Goal: Task Accomplishment & Management: Manage account settings

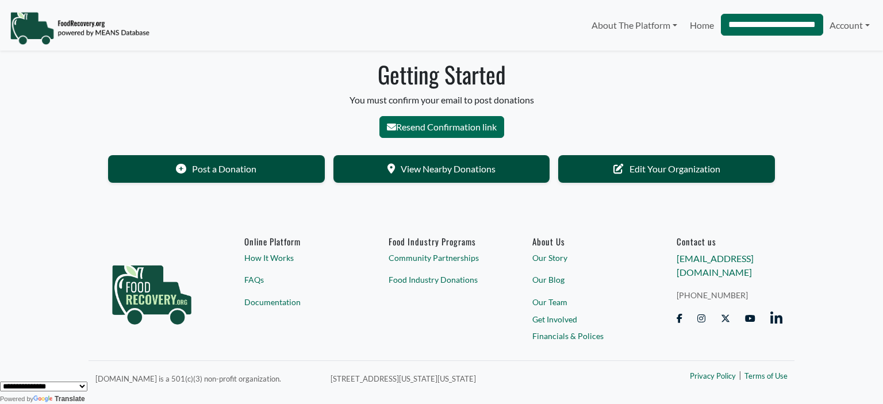
select select "Language Translate Widget"
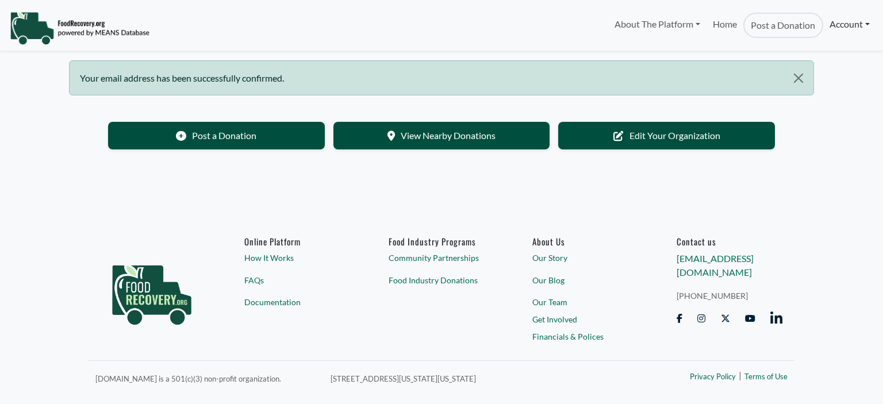
select select "Language Translate Widget"
click at [835, 30] on link "Account" at bounding box center [849, 24] width 53 height 23
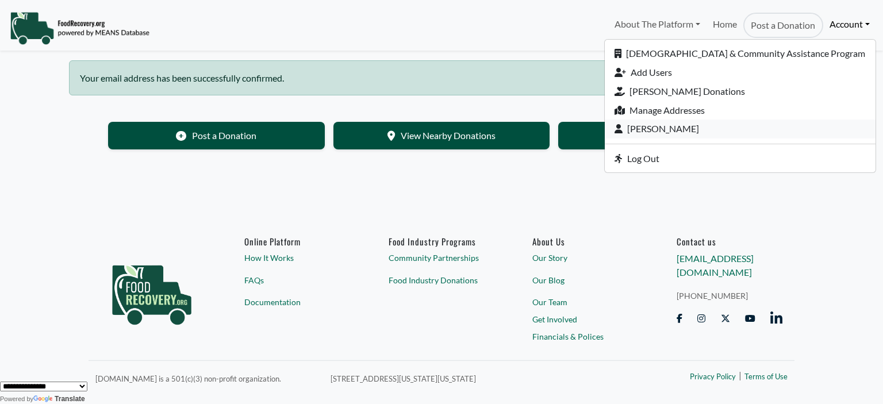
click at [737, 126] on link "[PERSON_NAME]" at bounding box center [740, 129] width 271 height 19
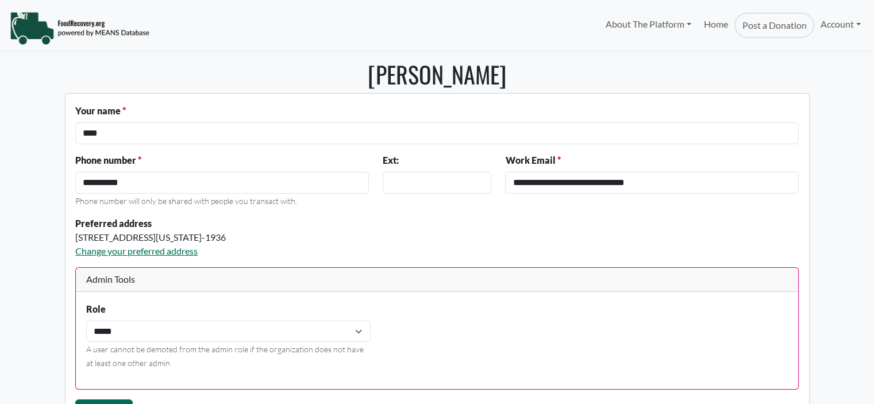
select select "Language Translate Widget"
click at [695, 68] on h1 "[PERSON_NAME]" at bounding box center [437, 74] width 745 height 28
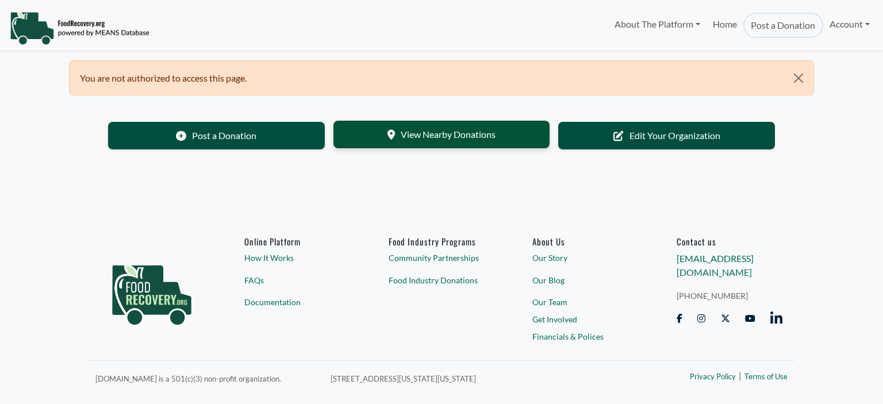
select select "Language Translate Widget"
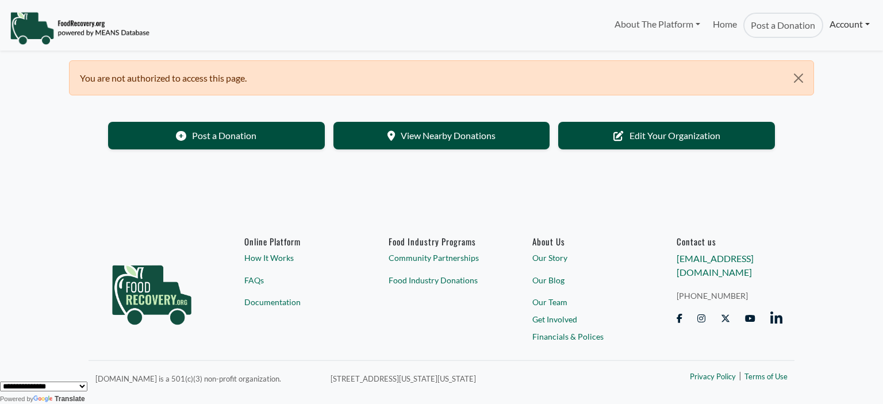
drag, startPoint x: 847, startPoint y: 47, endPoint x: 842, endPoint y: 33, distance: 14.4
click at [849, 47] on nav "About The Platform How It Works FAQs Documentation Home Post a Donation Account…" at bounding box center [441, 25] width 883 height 51
click at [836, 27] on link "Account" at bounding box center [849, 24] width 53 height 23
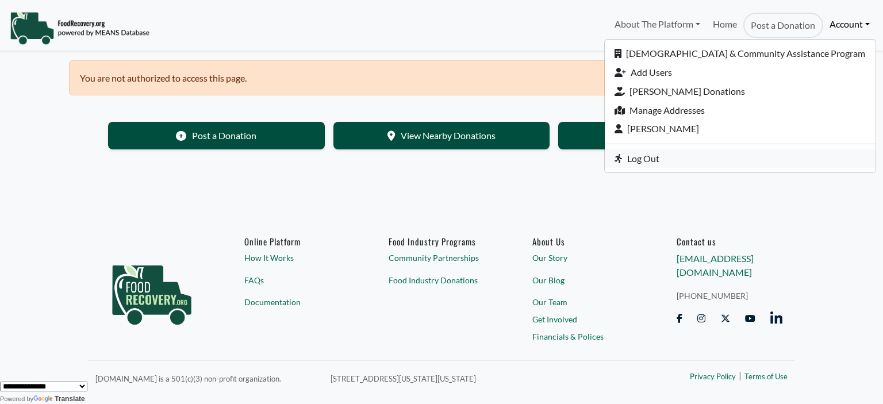
click at [709, 163] on link "Log Out" at bounding box center [740, 158] width 271 height 19
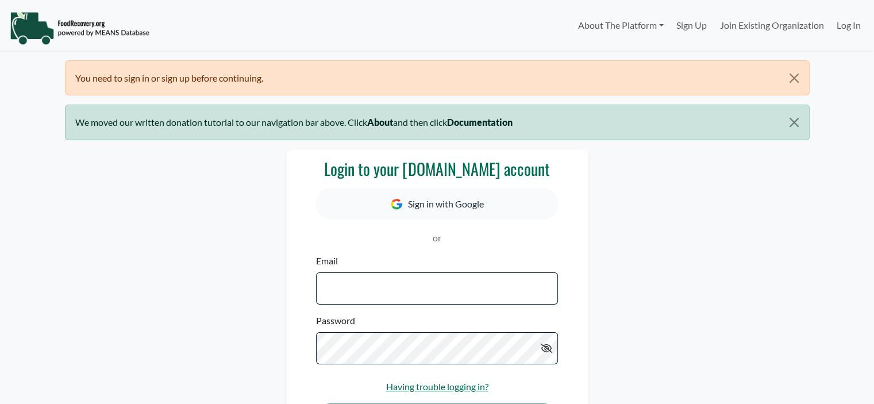
select select "Language Translate Widget"
type input "**********"
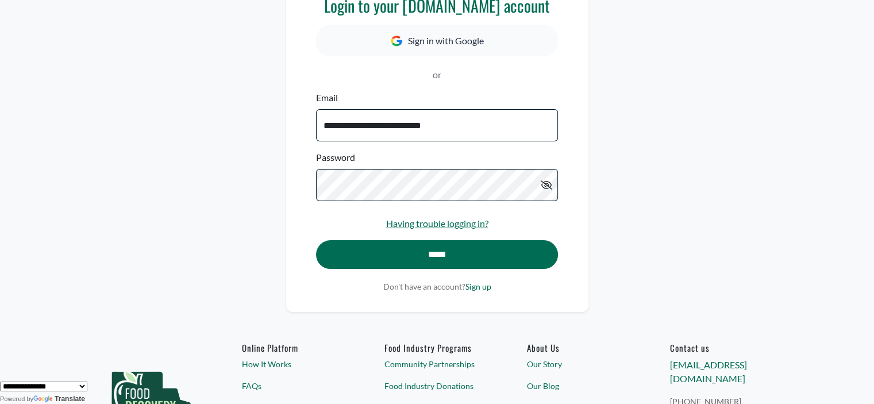
scroll to position [175, 0]
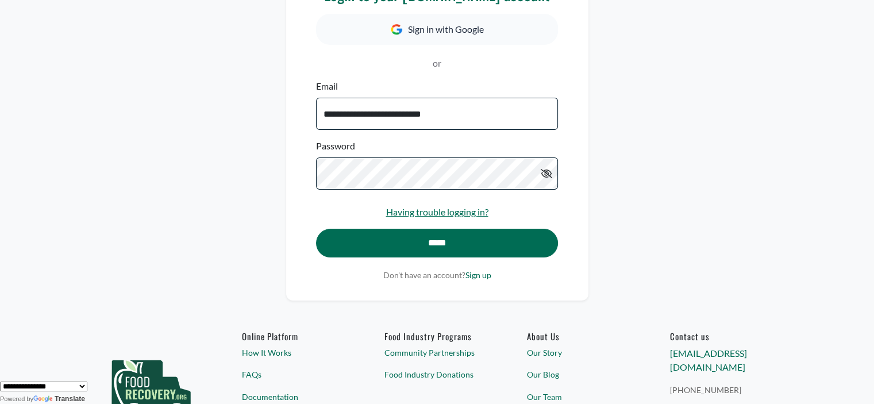
click at [424, 242] on input "*****" at bounding box center [436, 243] width 241 height 29
